Goal: Information Seeking & Learning: Learn about a topic

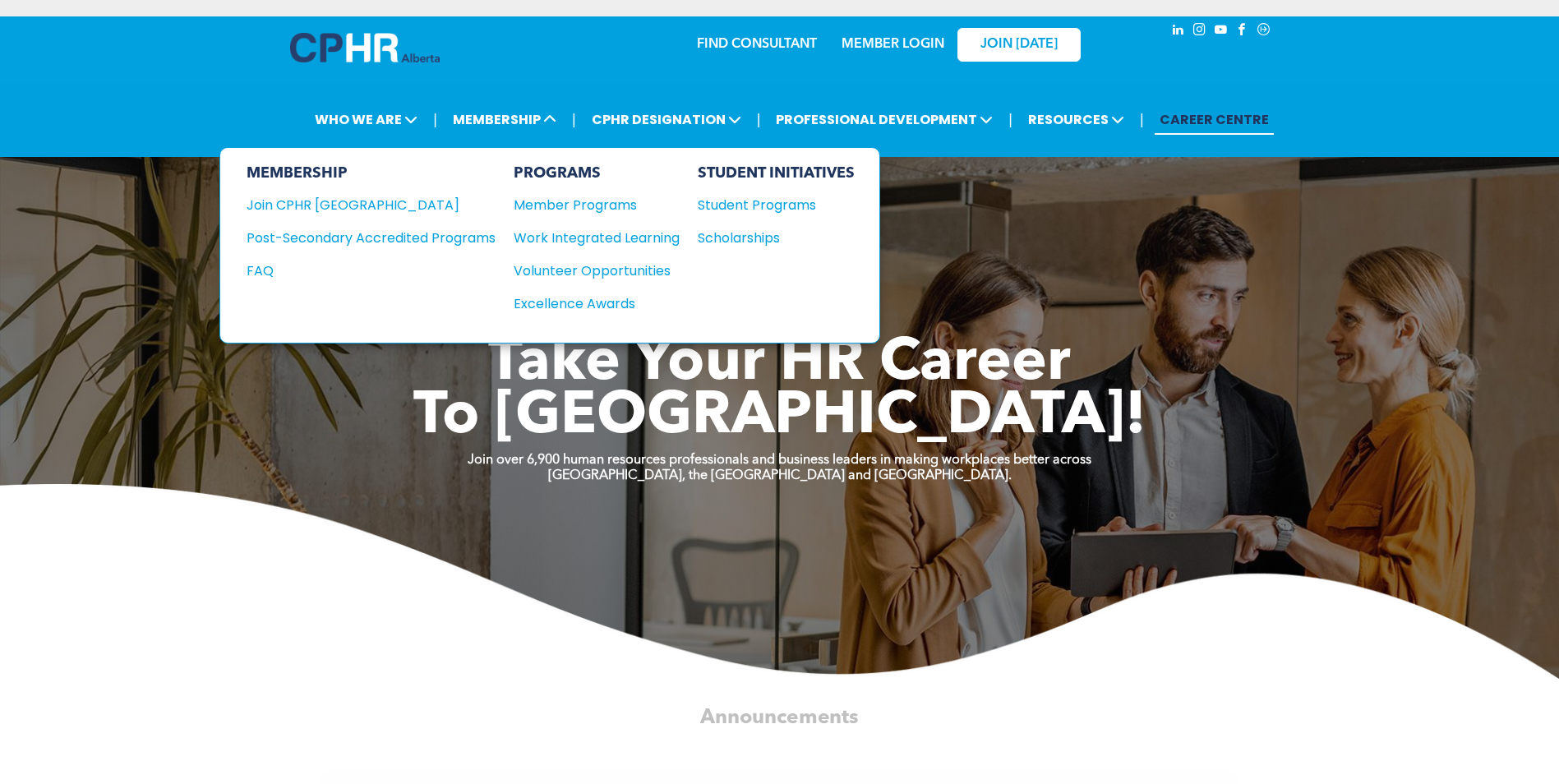
click at [335, 203] on div "Join CPHR [GEOGRAPHIC_DATA]" at bounding box center [358, 205] width 225 height 21
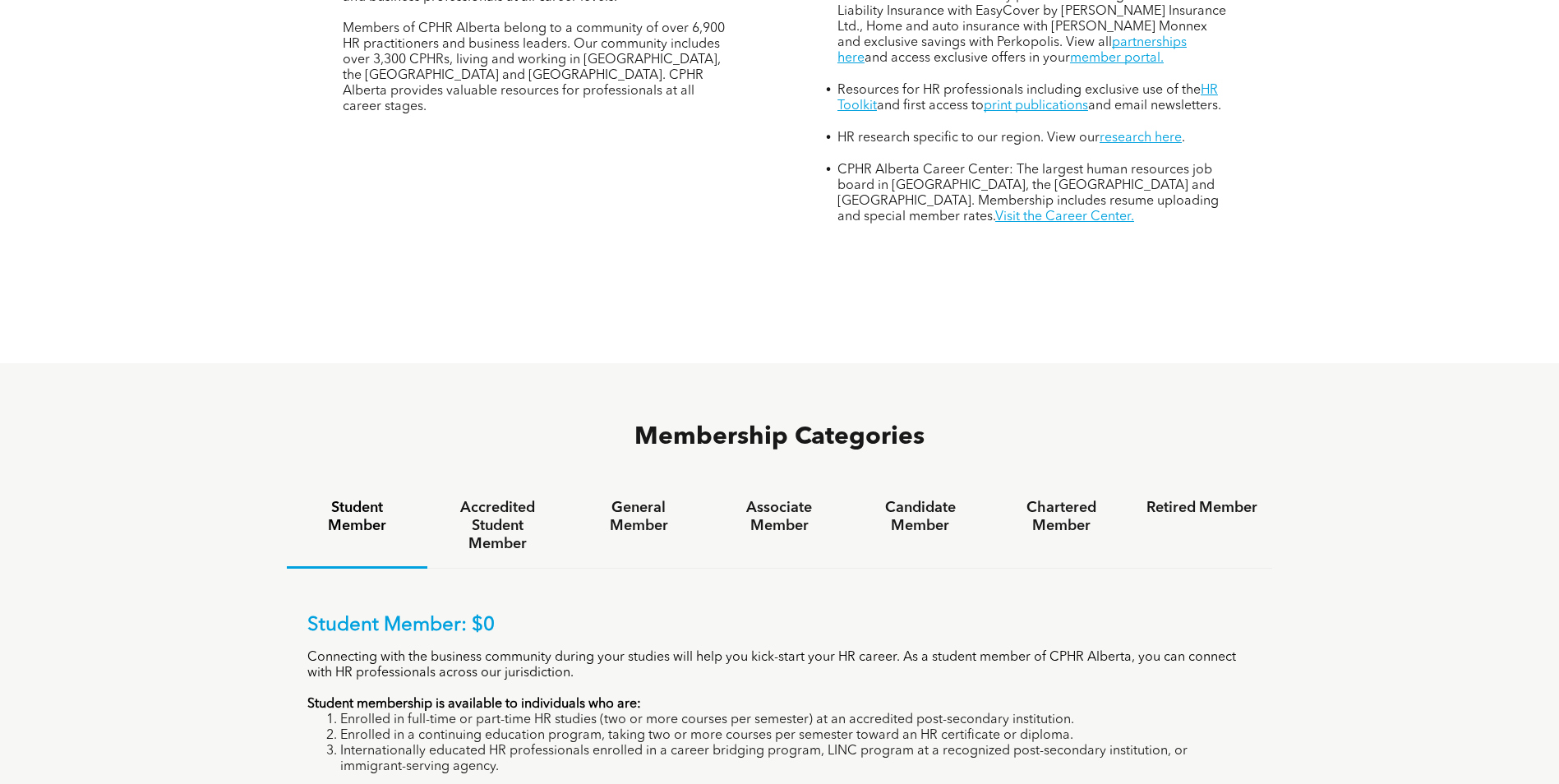
scroll to position [822, 0]
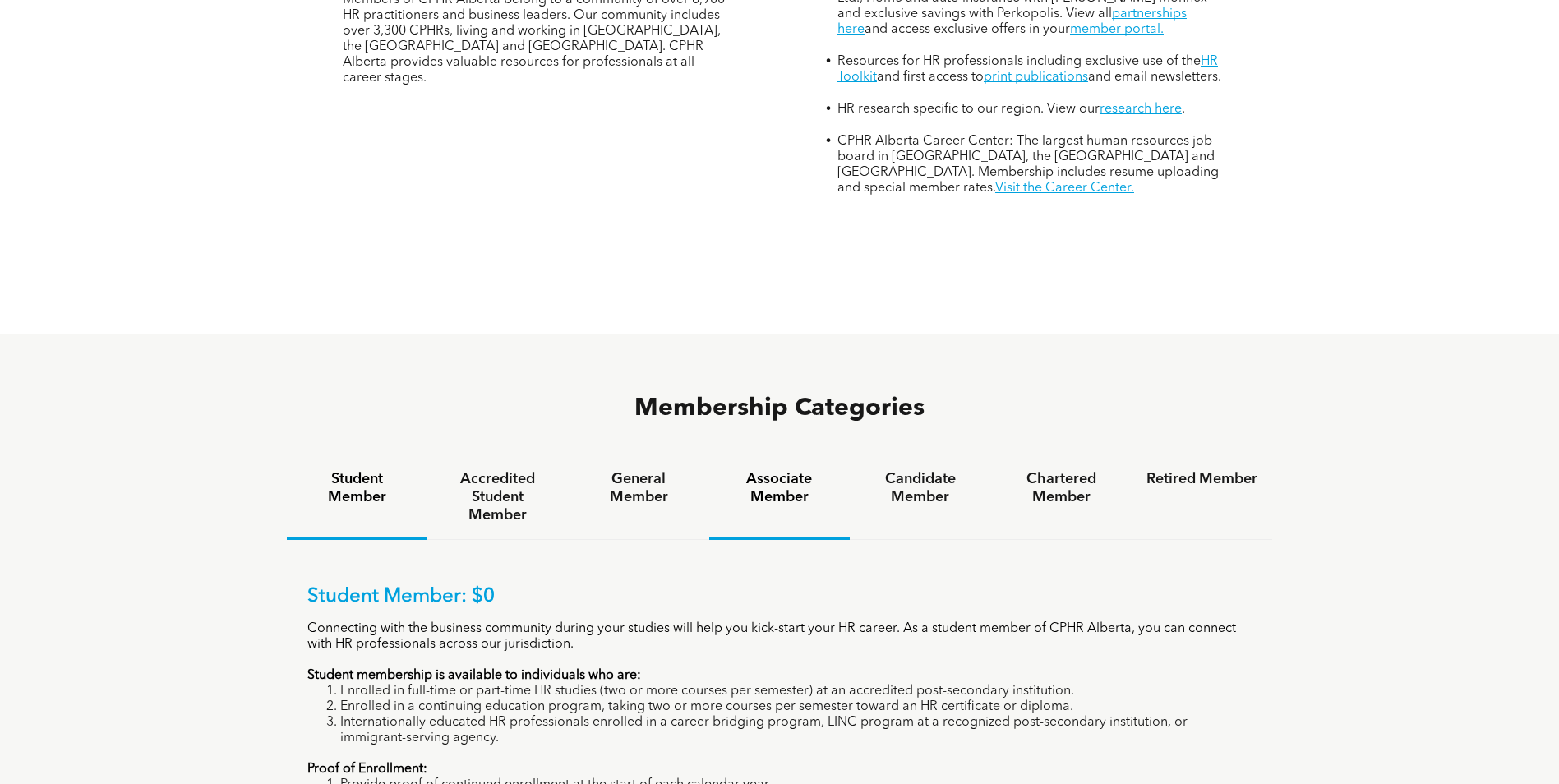
click at [775, 470] on h4 "Associate Member" at bounding box center [779, 488] width 111 height 36
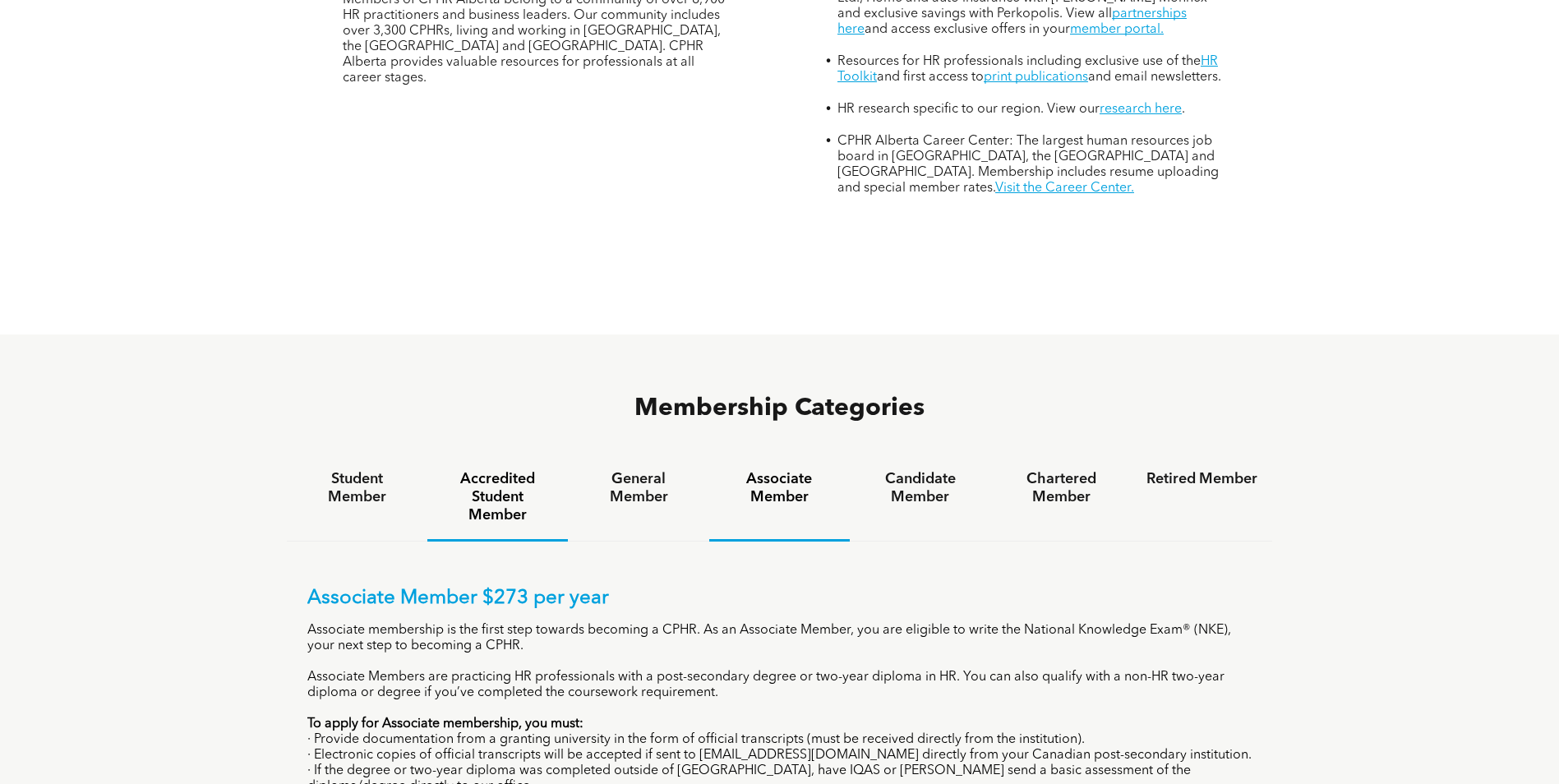
click at [487, 470] on h4 "Accredited Student Member" at bounding box center [497, 496] width 111 height 54
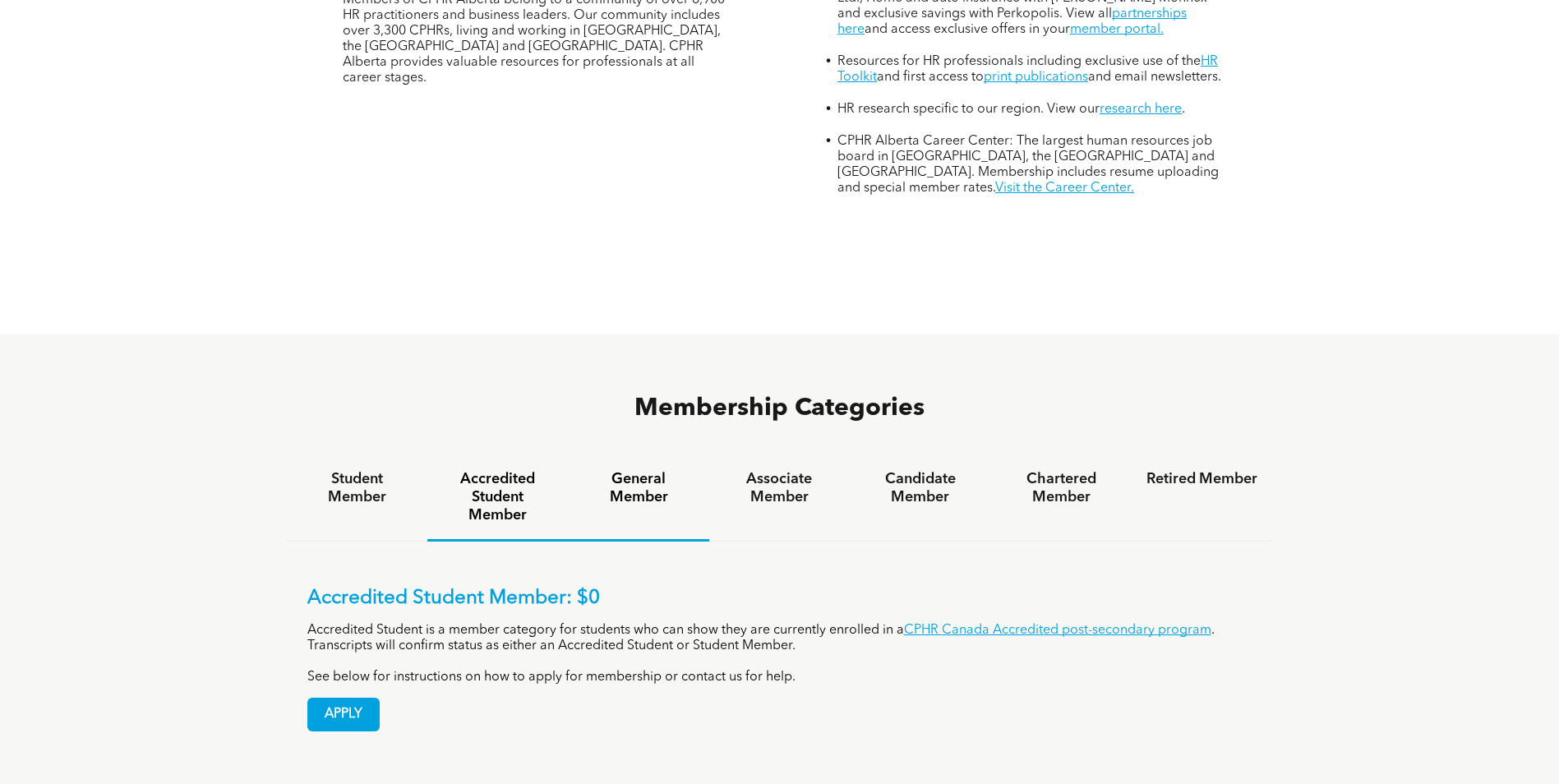
click at [627, 470] on h4 "General Member" at bounding box center [638, 488] width 111 height 36
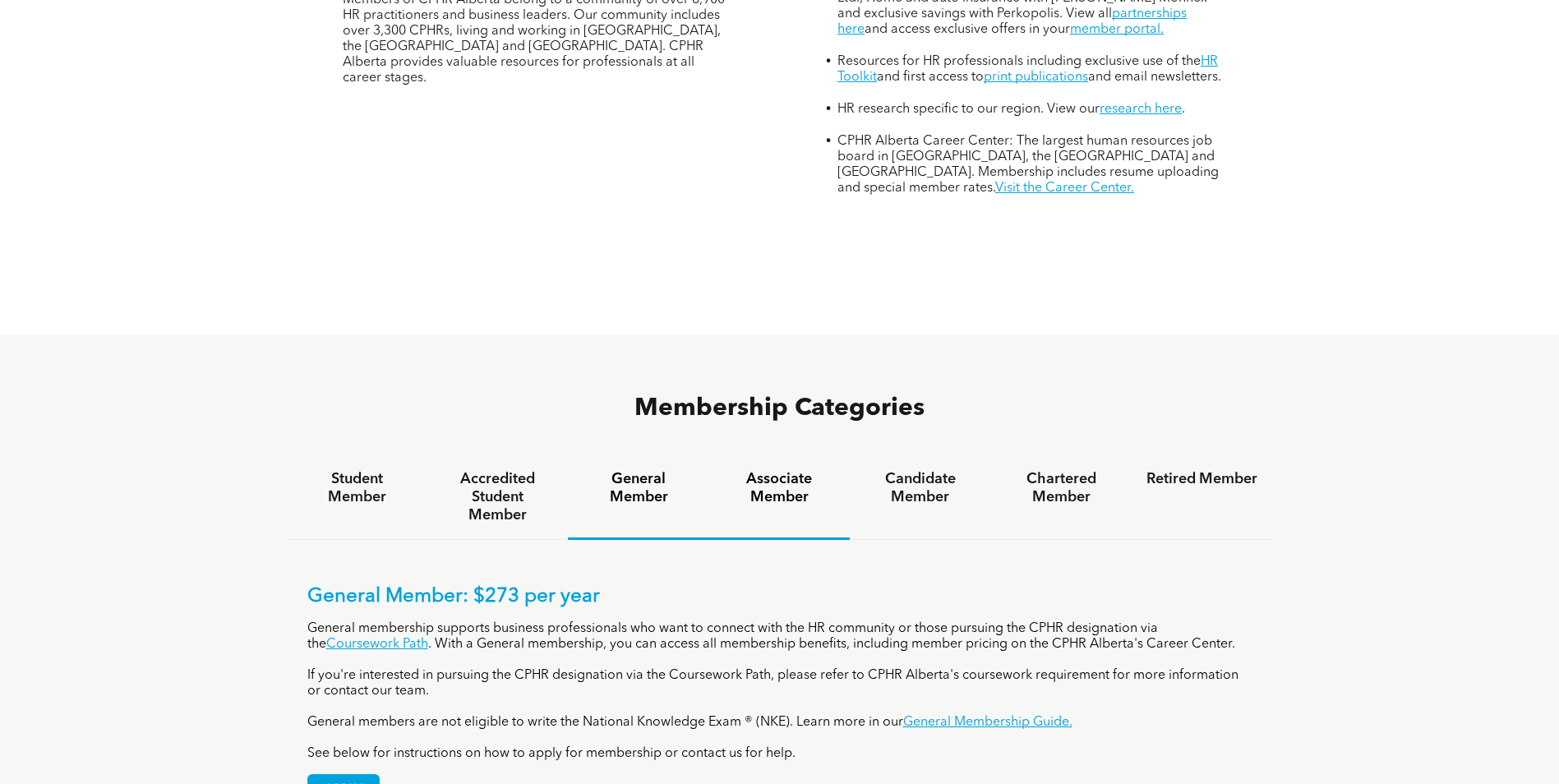
click at [780, 470] on h4 "Associate Member" at bounding box center [779, 488] width 111 height 36
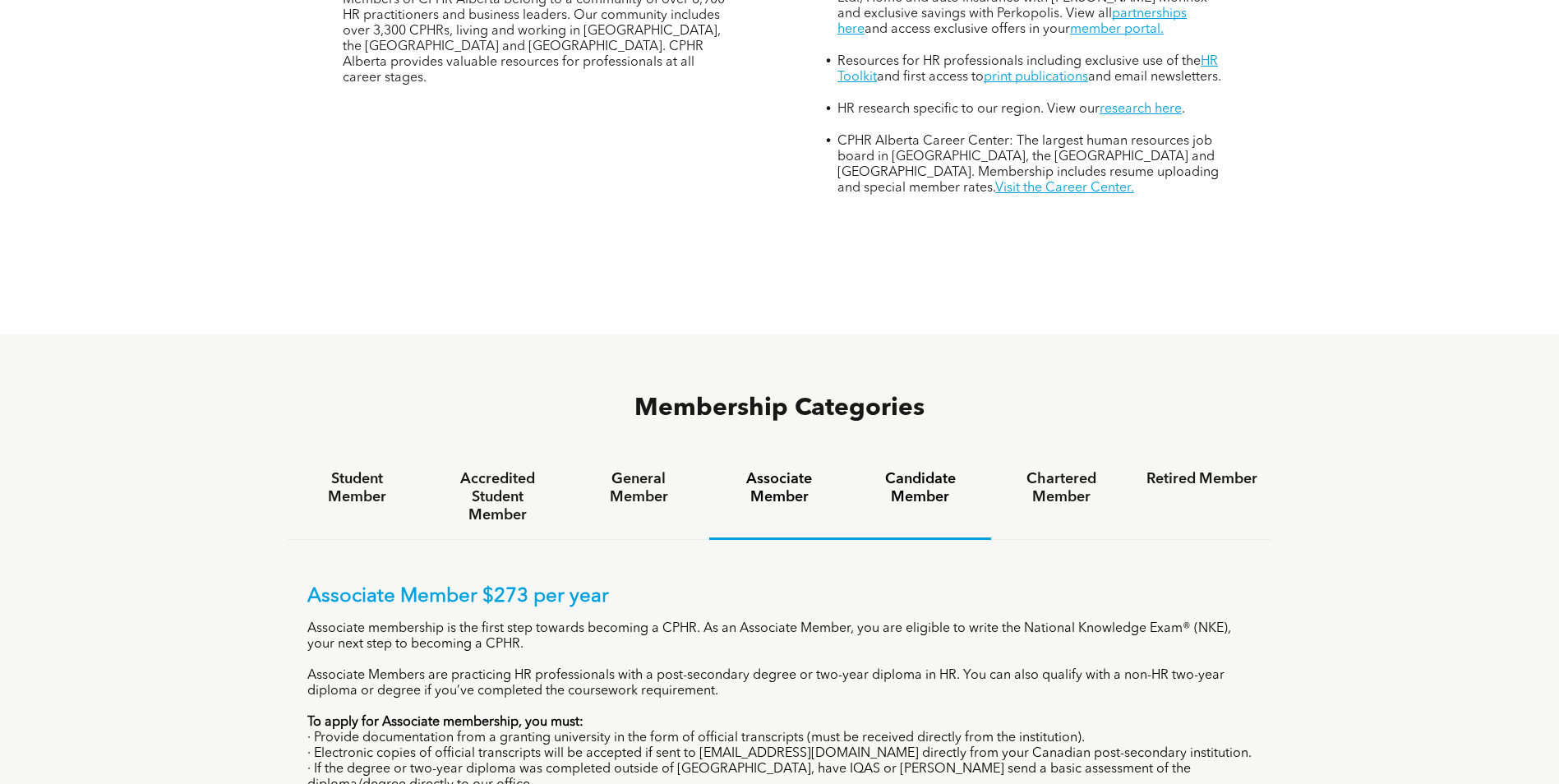
click at [914, 470] on h4 "Candidate Member" at bounding box center [920, 488] width 111 height 36
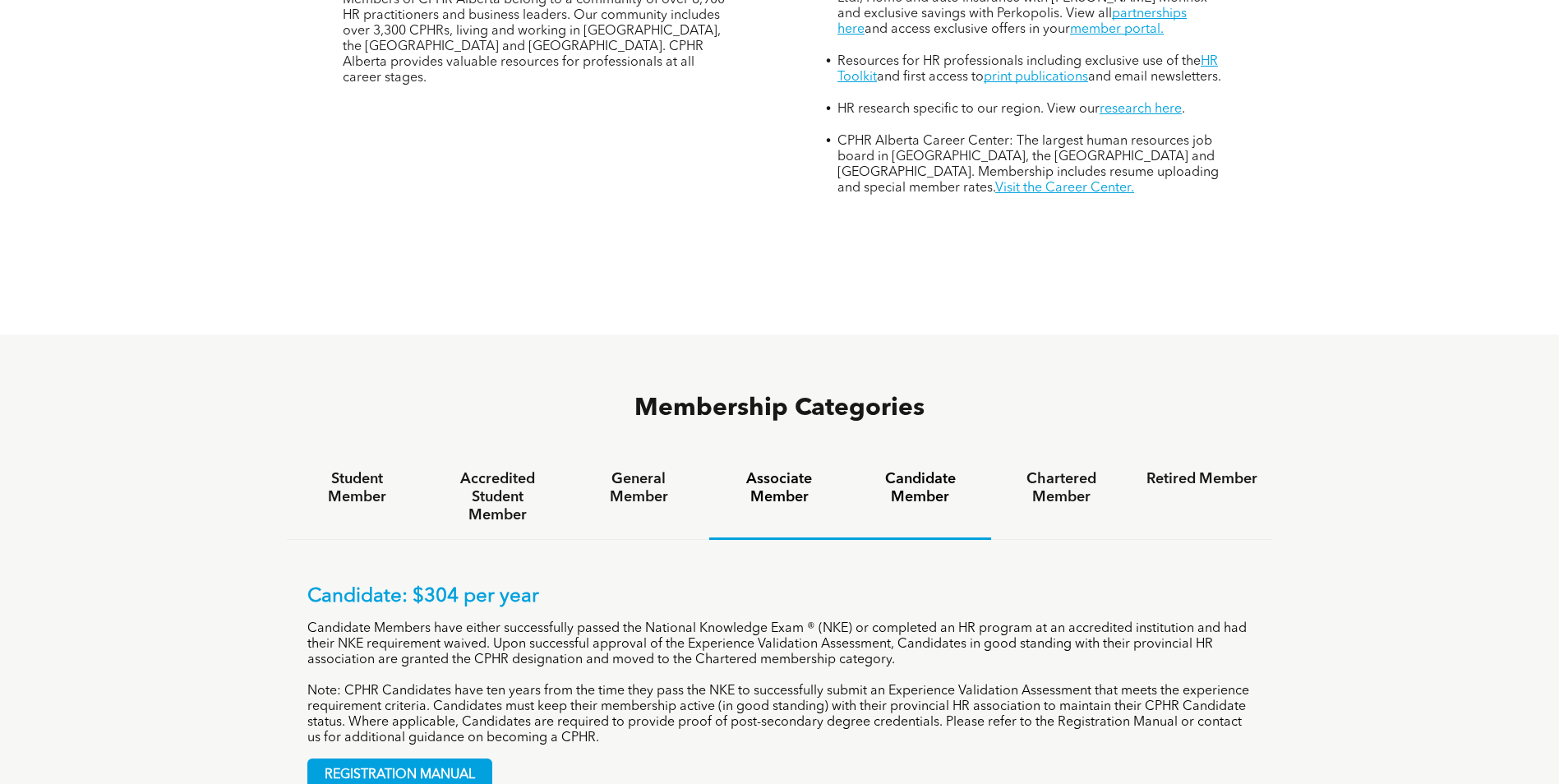
click at [786, 470] on h4 "Associate Member" at bounding box center [779, 488] width 111 height 36
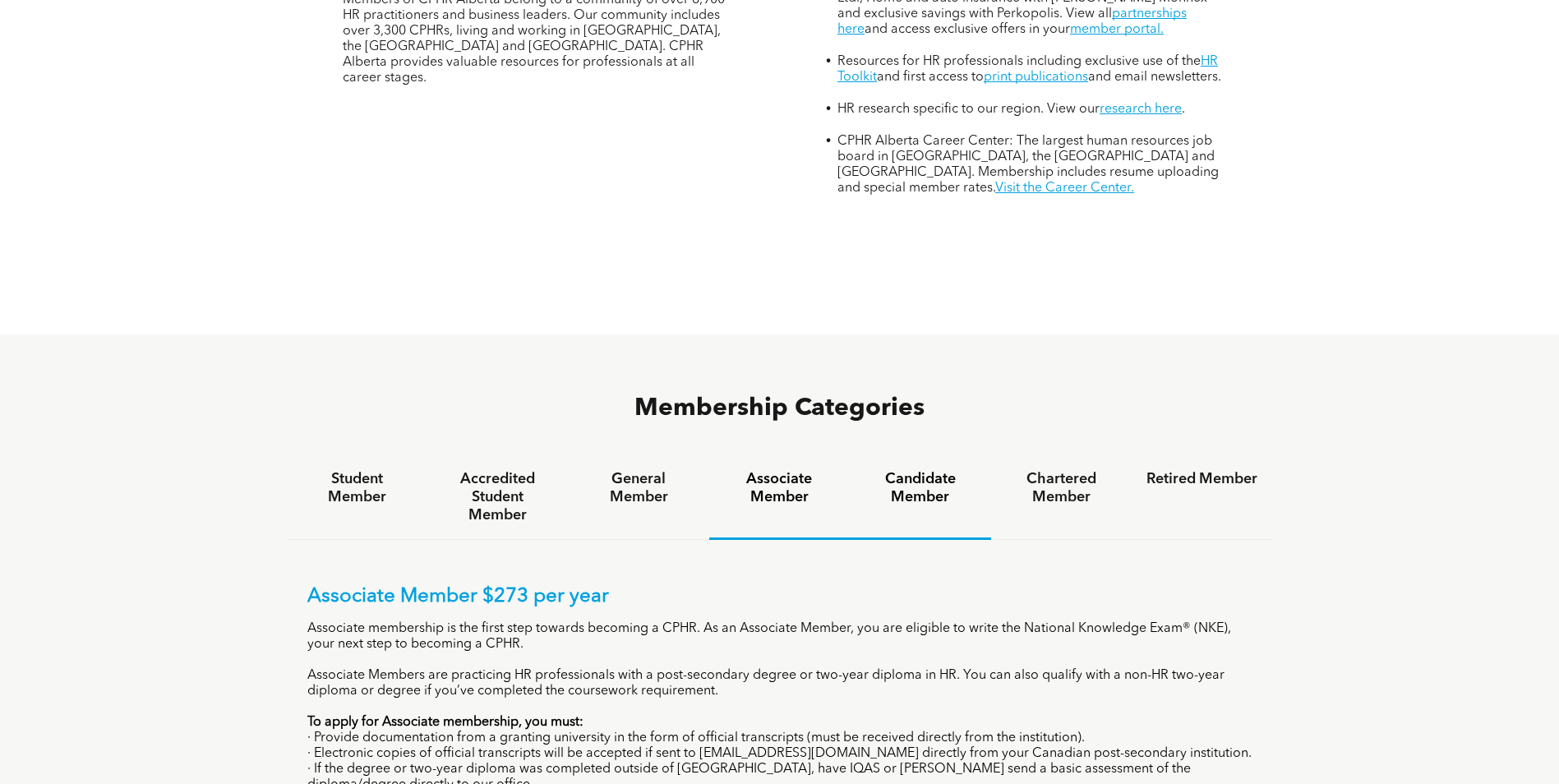
click at [921, 470] on h4 "Candidate Member" at bounding box center [920, 488] width 111 height 36
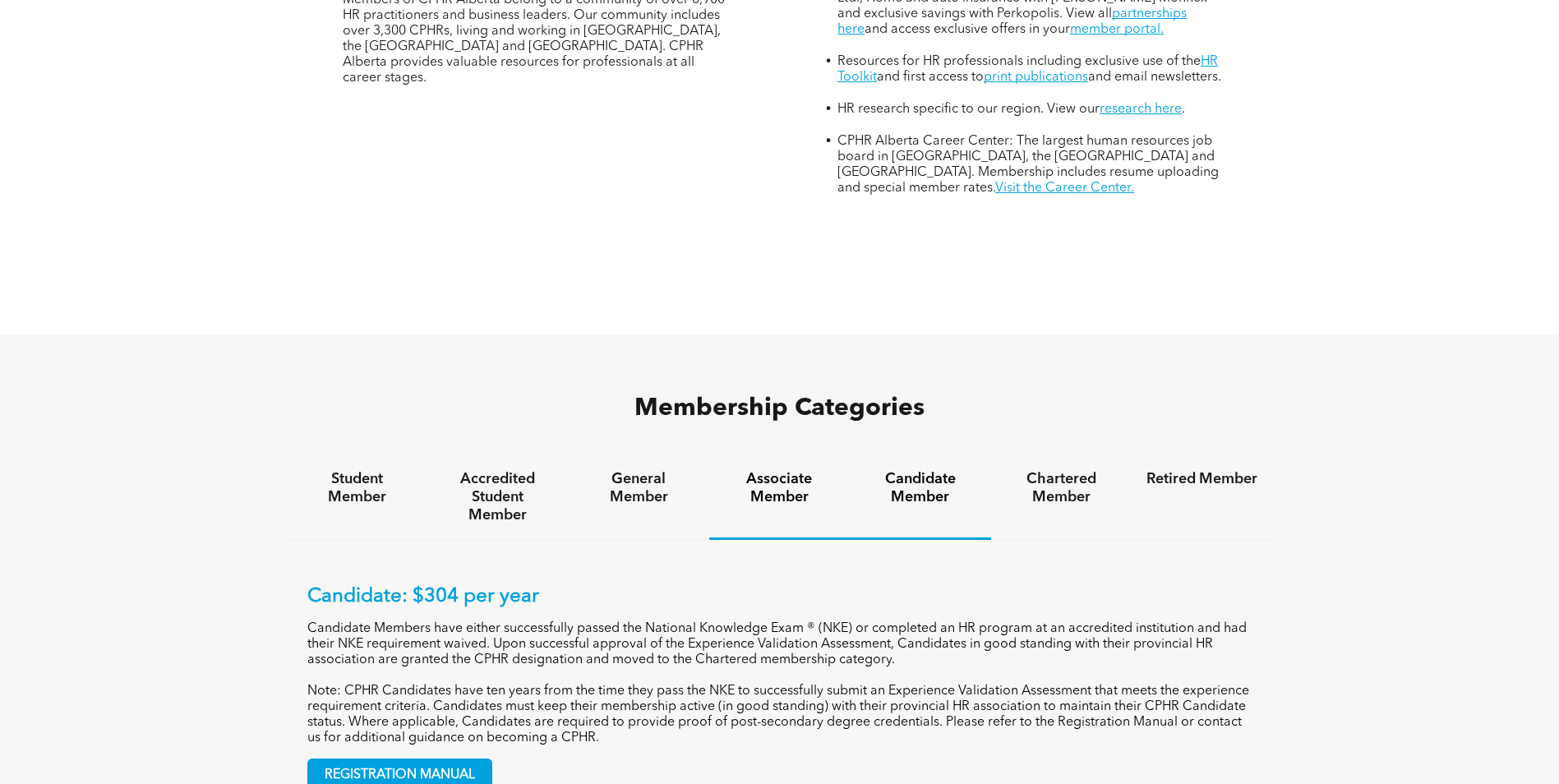
click at [776, 470] on h4 "Associate Member" at bounding box center [779, 488] width 111 height 36
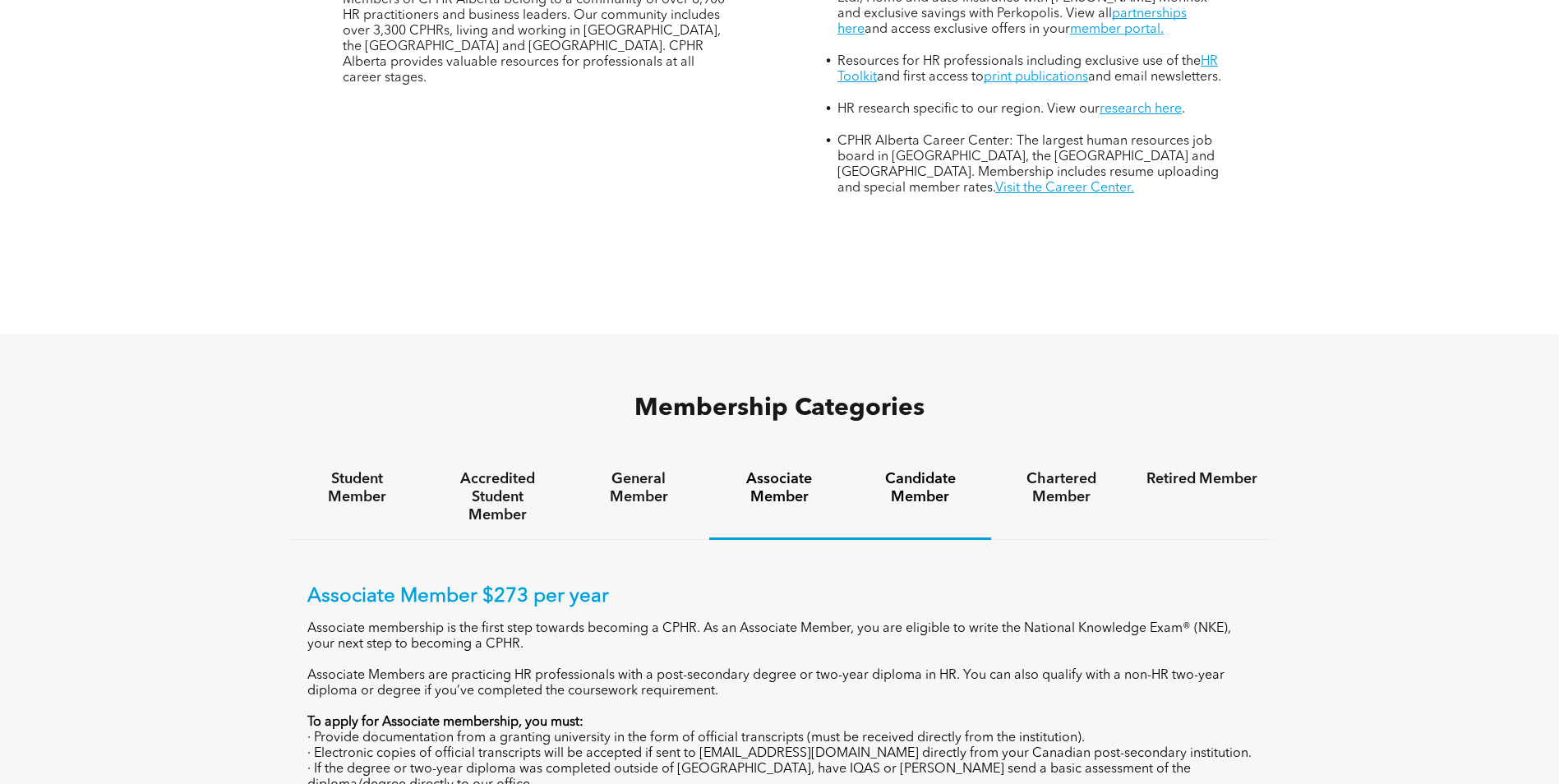
click at [903, 470] on h4 "Candidate Member" at bounding box center [920, 488] width 111 height 36
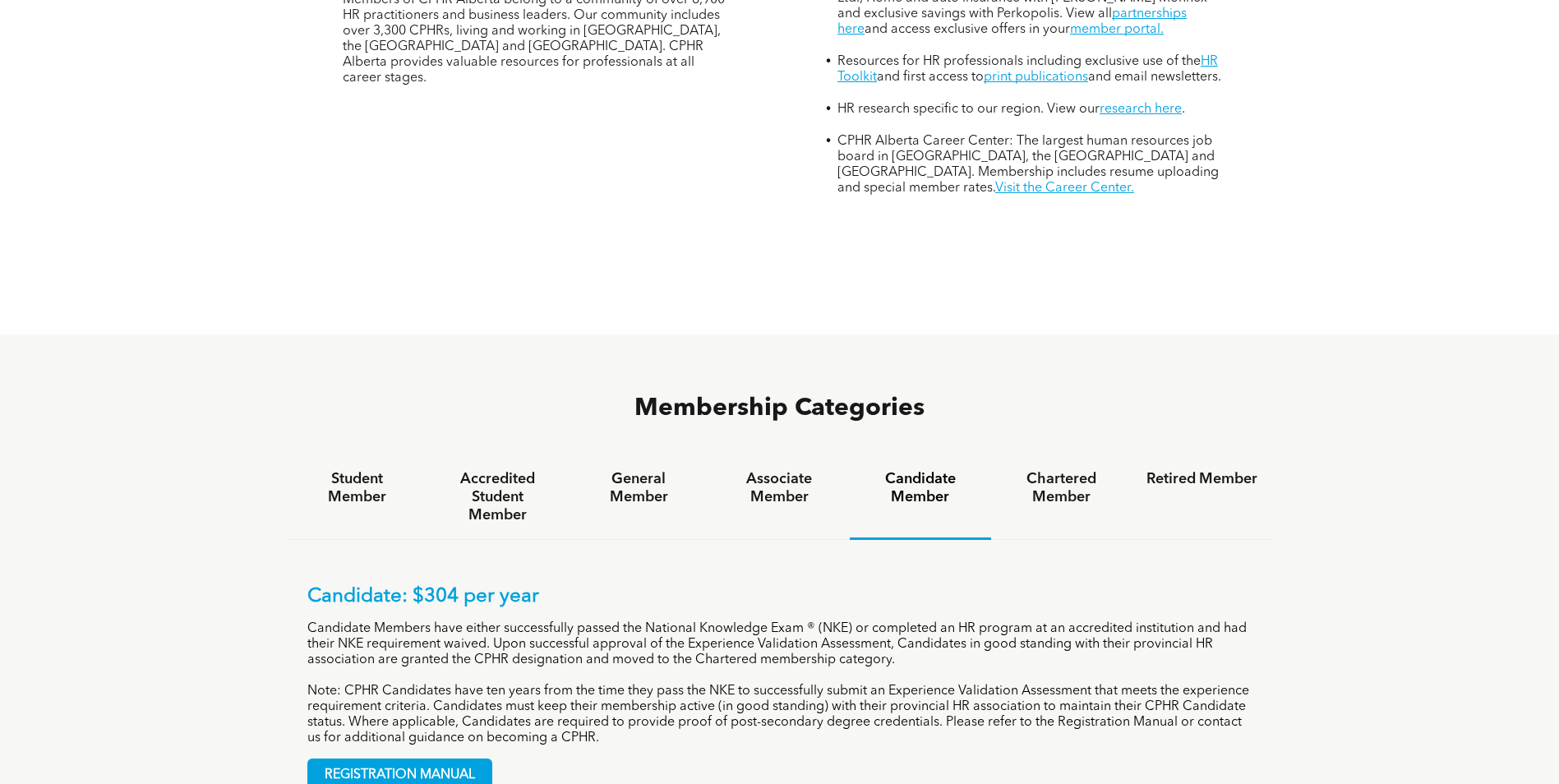
click at [916, 470] on h4 "Candidate Member" at bounding box center [920, 488] width 111 height 36
click at [1057, 470] on h4 "Chartered Member" at bounding box center [1062, 488] width 111 height 36
